Goal: Transaction & Acquisition: Purchase product/service

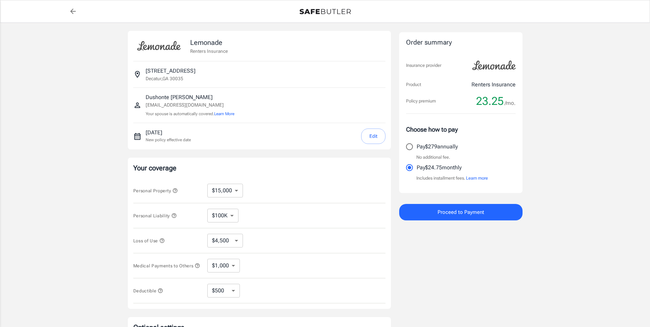
select select "15000"
select select "500"
click at [367, 144] on button "Edit" at bounding box center [373, 136] width 24 height 15
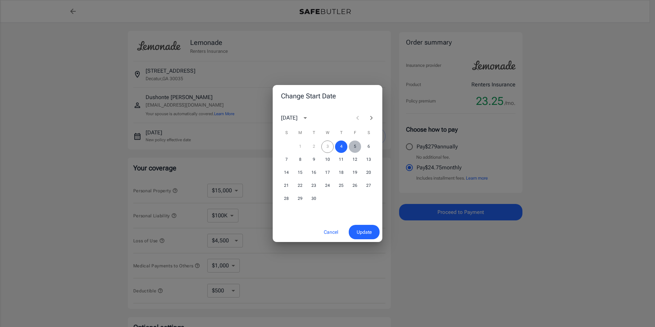
click at [356, 143] on button "5" at bounding box center [355, 147] width 12 height 12
click at [364, 233] on span "Update" at bounding box center [364, 232] width 15 height 9
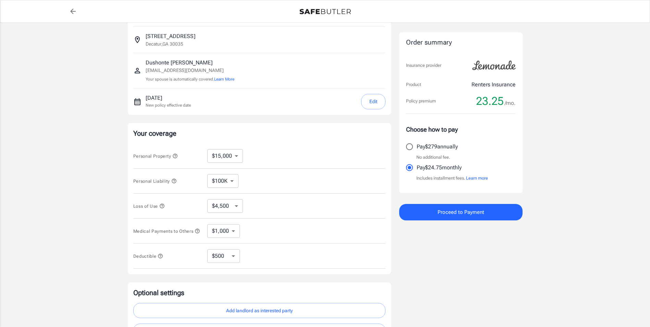
scroll to position [33, 0]
click at [71, 12] on icon "back to quotes" at bounding box center [72, 11] width 5 height 5
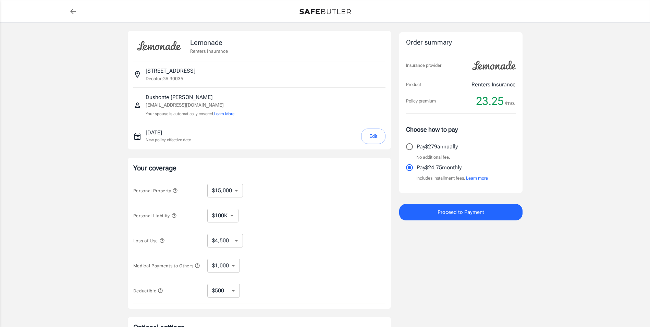
select select "15000"
select select "500"
click at [232, 188] on select "$10,000 $15,000 $20,000 $25,000 $30,000 $40,000 $50,000 $100K $150K $200K $250K" at bounding box center [225, 191] width 36 height 14
select select "30000"
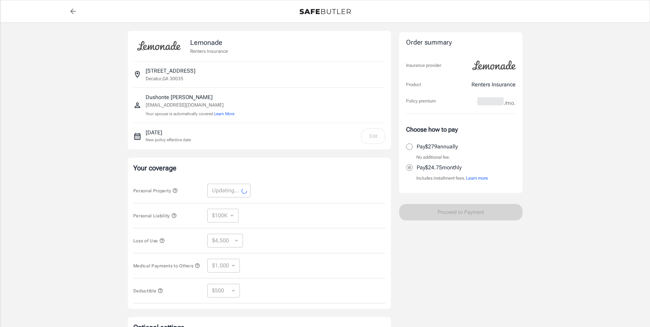
select select "30000"
select select "9000"
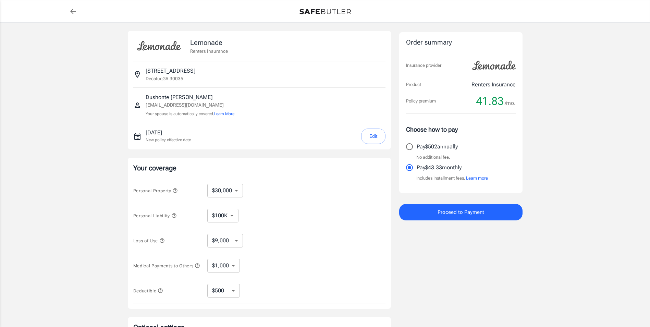
click at [74, 16] on link "back to quotes" at bounding box center [73, 11] width 14 height 14
select select "15000"
select select "500"
click at [227, 219] on select "$100K $300K $500K" at bounding box center [222, 216] width 31 height 14
select select "300000"
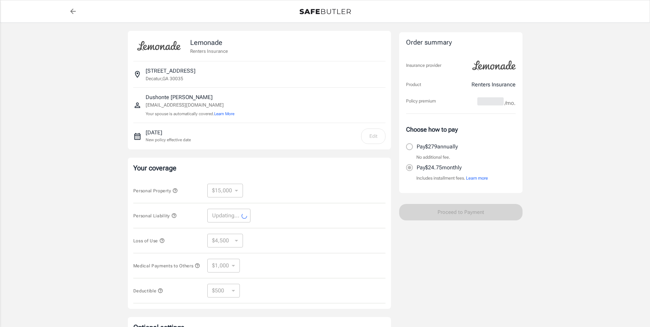
select select "300000"
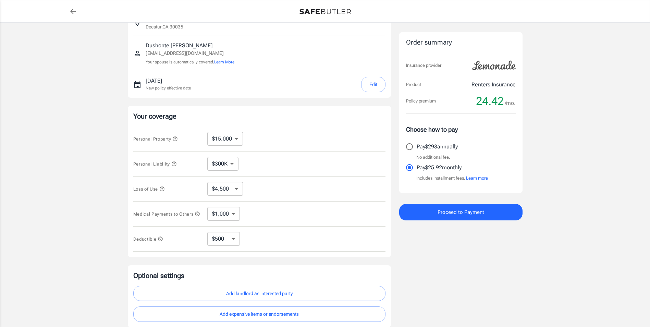
scroll to position [45, 0]
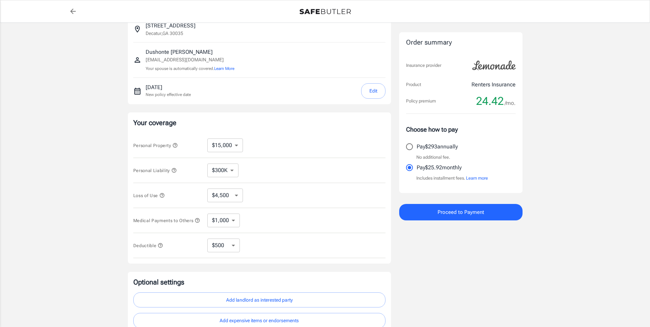
click at [480, 215] on span "Proceed to Payment" at bounding box center [461, 212] width 47 height 9
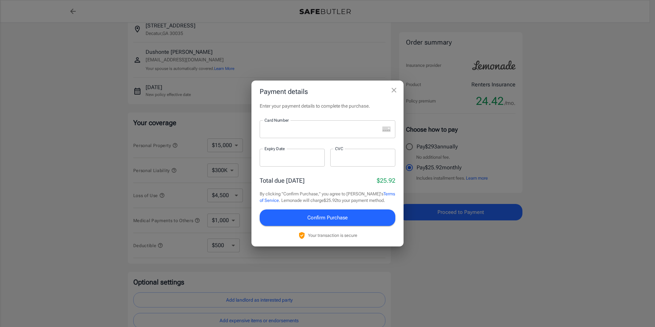
click at [327, 139] on p "​" at bounding box center [328, 142] width 126 height 7
click at [311, 135] on div at bounding box center [320, 129] width 120 height 18
click at [323, 135] on div at bounding box center [320, 129] width 120 height 18
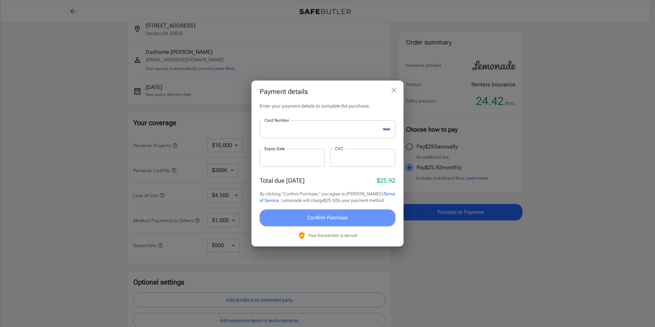
click at [331, 218] on span "Confirm Purchase" at bounding box center [327, 217] width 40 height 9
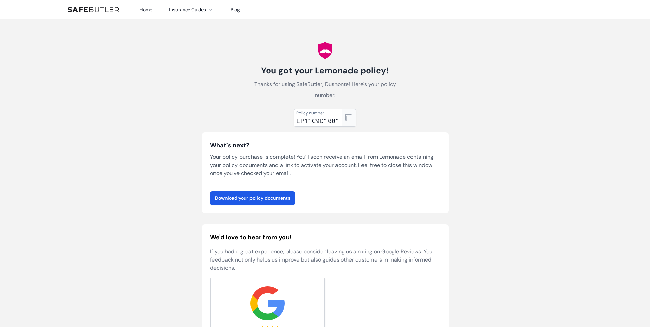
click at [353, 117] on button "button" at bounding box center [349, 118] width 14 height 18
click at [279, 201] on link "Download your policy documents" at bounding box center [252, 198] width 85 height 14
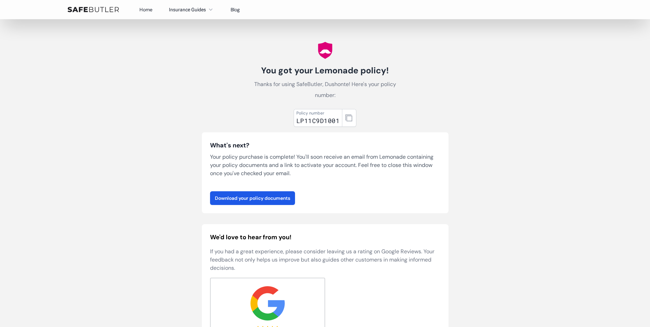
click at [183, 10] on button "Insurance Guides" at bounding box center [191, 9] width 45 height 8
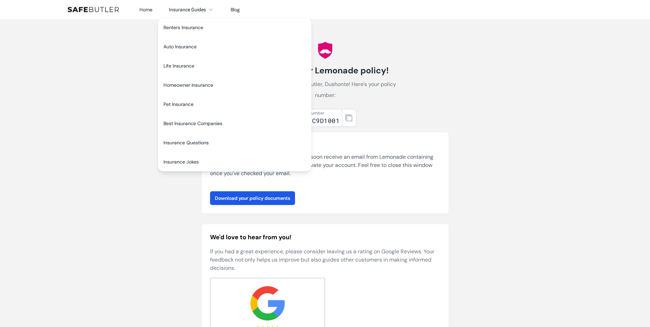
click at [113, 61] on body "Home Insurance Guides Renters Insurance Blog" at bounding box center [325, 272] width 650 height 545
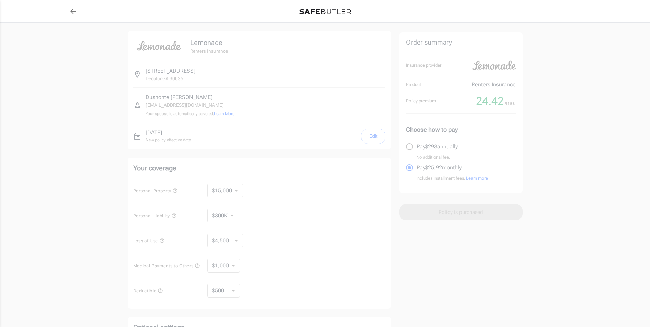
select select "15000"
select select "300000"
select select "500"
click at [63, 195] on div at bounding box center [325, 205] width 650 height 365
click at [306, 12] on img at bounding box center [325, 11] width 51 height 5
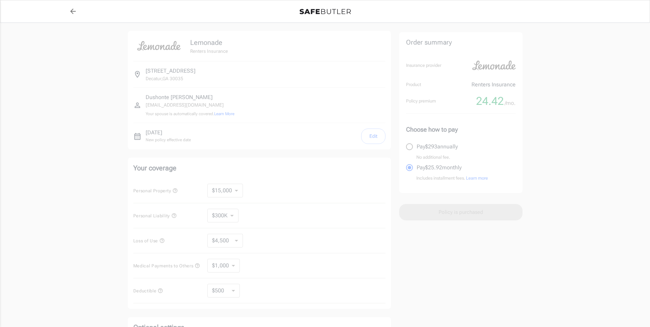
select select "15000"
select select "300000"
select select "500"
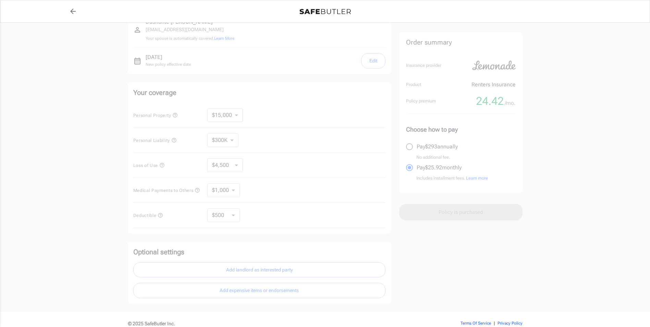
scroll to position [75, 0]
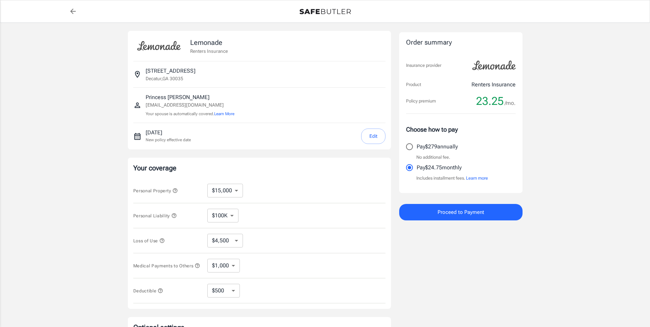
select select "15000"
select select "500"
click at [231, 214] on select "$100K $300K $500K" at bounding box center [222, 216] width 31 height 14
select select "300000"
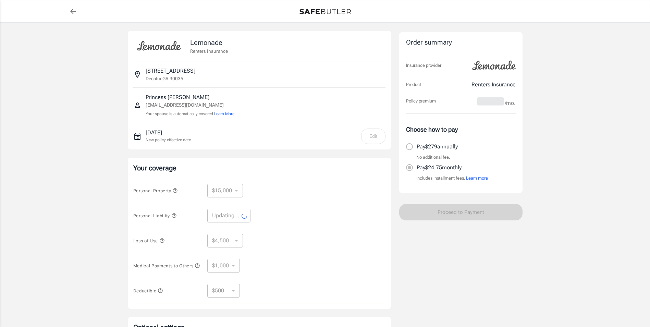
select select "300000"
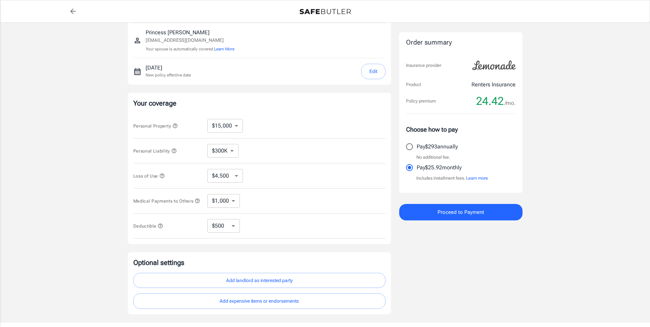
scroll to position [64, 0]
click at [176, 152] on icon "button" at bounding box center [173, 151] width 5 height 5
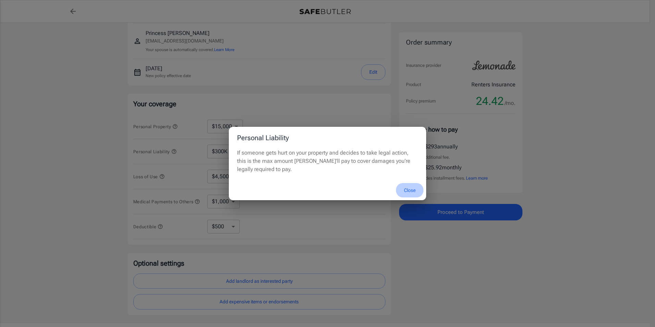
click at [408, 192] on button "Close" at bounding box center [409, 190] width 27 height 15
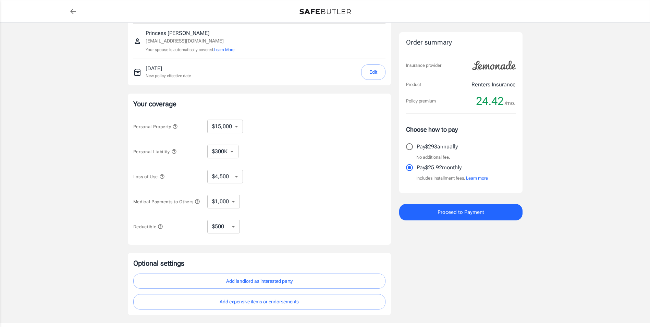
click at [432, 210] on button "Proceed to Payment" at bounding box center [460, 212] width 123 height 16
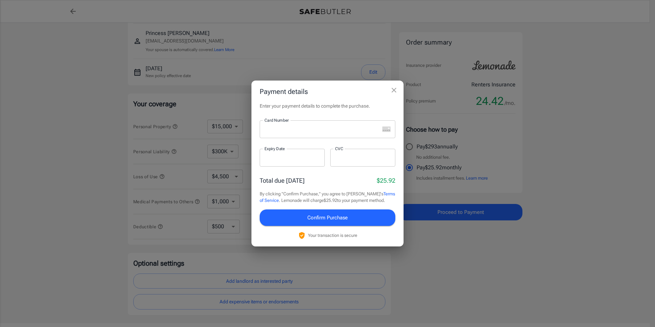
click at [282, 137] on div at bounding box center [320, 129] width 120 height 18
click at [331, 218] on span "Confirm Purchase" at bounding box center [327, 217] width 40 height 9
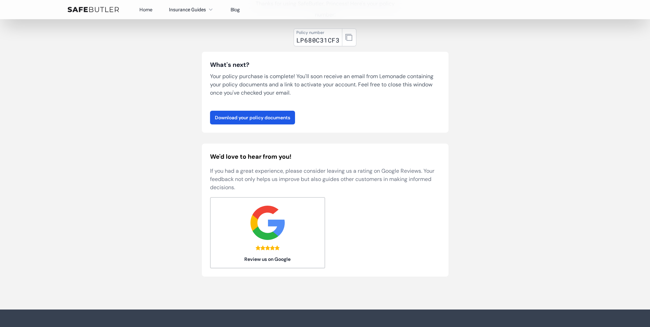
scroll to position [71, 0]
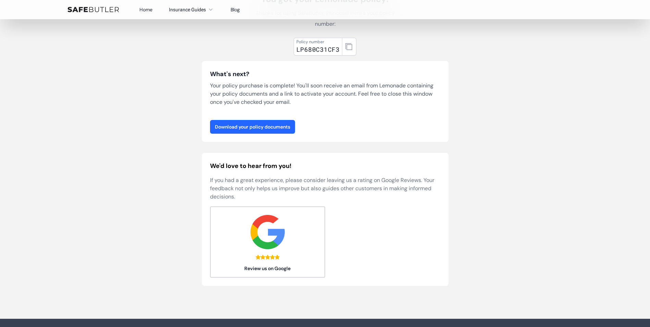
click at [255, 131] on link "Download your policy documents" at bounding box center [252, 127] width 85 height 14
click at [100, 15] on nav "Home Insurance Guides Renters Insurance Blog" at bounding box center [325, 9] width 527 height 19
click at [93, 10] on img at bounding box center [93, 9] width 51 height 5
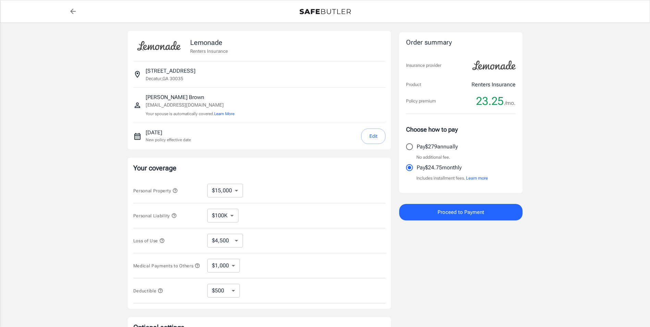
select select "15000"
select select "500"
click at [231, 216] on select "$100K $300K $500K" at bounding box center [222, 216] width 31 height 14
select select "300000"
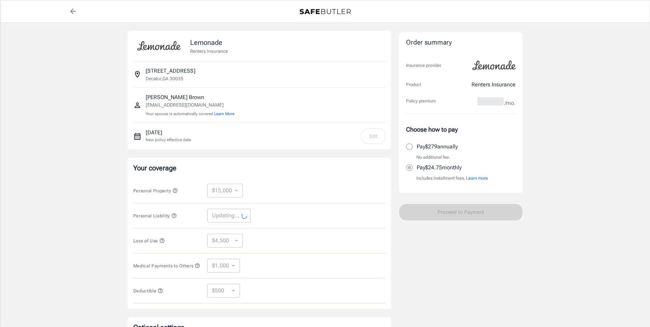
select select "300000"
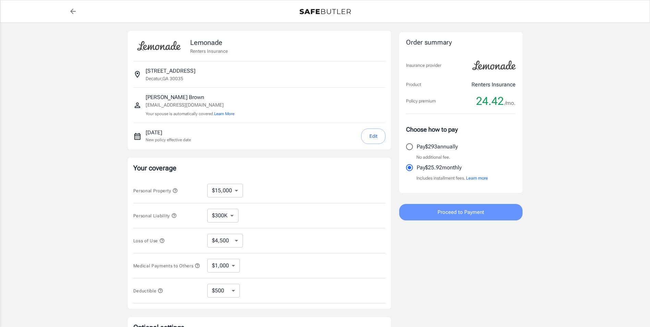
click at [429, 208] on button "Proceed to Payment" at bounding box center [460, 212] width 123 height 16
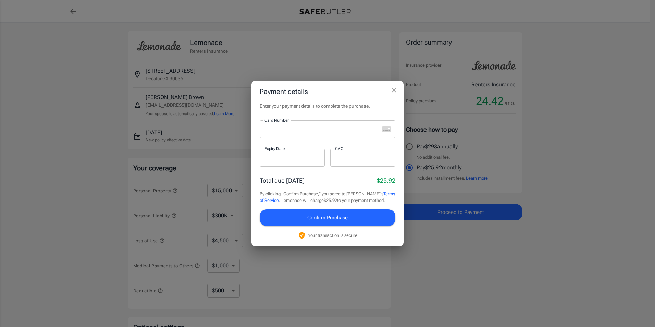
click at [324, 132] on iframe at bounding box center [322, 129] width 115 height 7
click at [326, 219] on span "Confirm Purchase" at bounding box center [327, 217] width 40 height 9
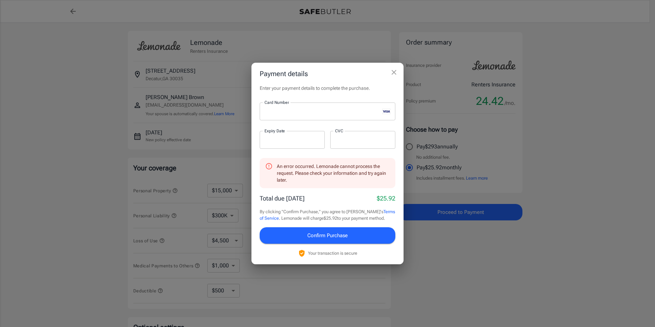
click at [396, 73] on icon "close" at bounding box center [394, 72] width 8 height 8
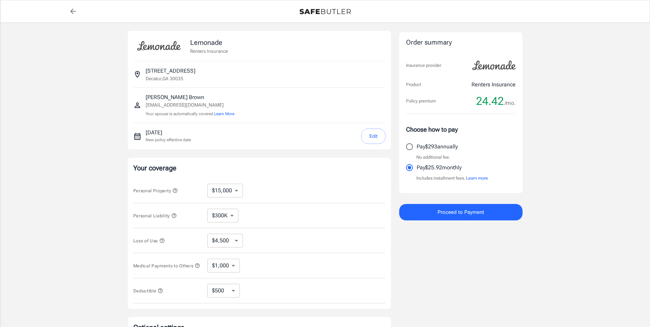
click at [379, 141] on button "Edit" at bounding box center [373, 136] width 24 height 15
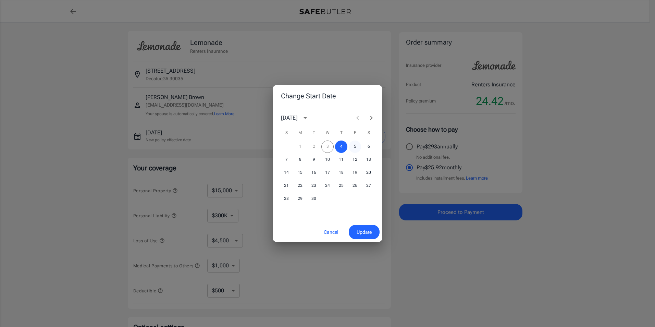
click at [353, 148] on button "5" at bounding box center [355, 147] width 12 height 12
click at [365, 232] on span "Update" at bounding box center [364, 232] width 15 height 9
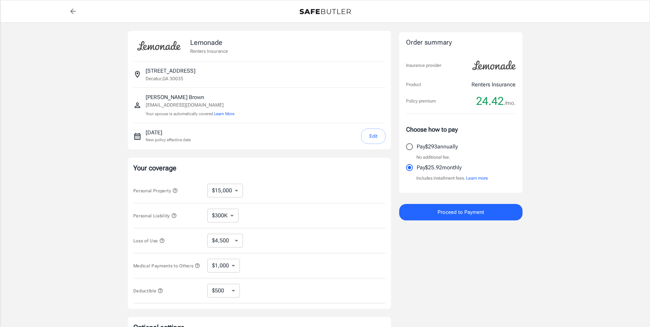
click at [431, 211] on button "Proceed to Payment" at bounding box center [460, 212] width 123 height 16
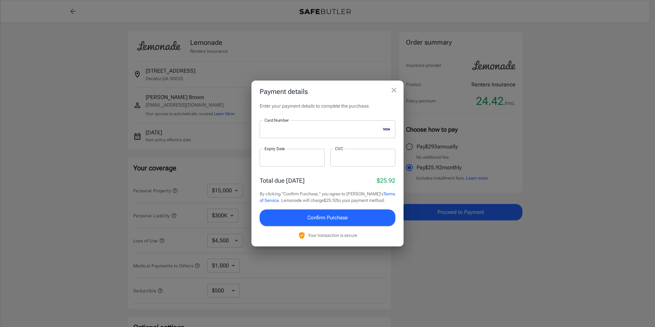
click at [339, 162] on div at bounding box center [362, 158] width 65 height 18
click at [327, 217] on span "Confirm Purchase" at bounding box center [327, 217] width 40 height 9
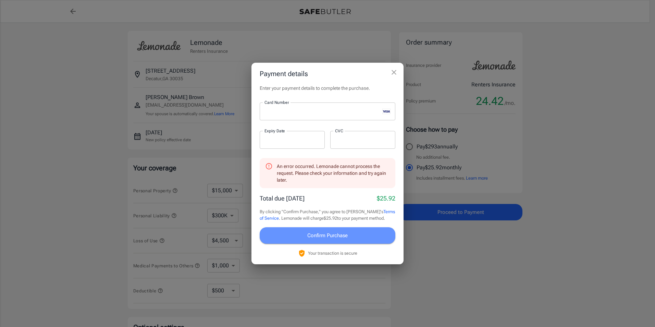
click at [344, 232] on span "Confirm Purchase" at bounding box center [327, 235] width 40 height 9
click at [391, 75] on icon "close" at bounding box center [394, 72] width 8 height 8
